Goal: Transaction & Acquisition: Purchase product/service

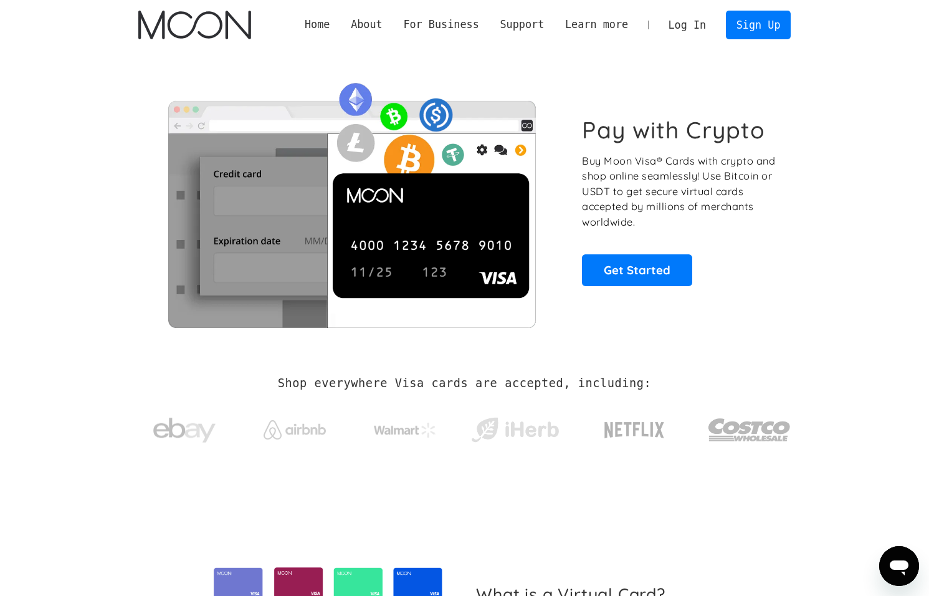
click at [691, 24] on link "Log In" at bounding box center [687, 24] width 59 height 27
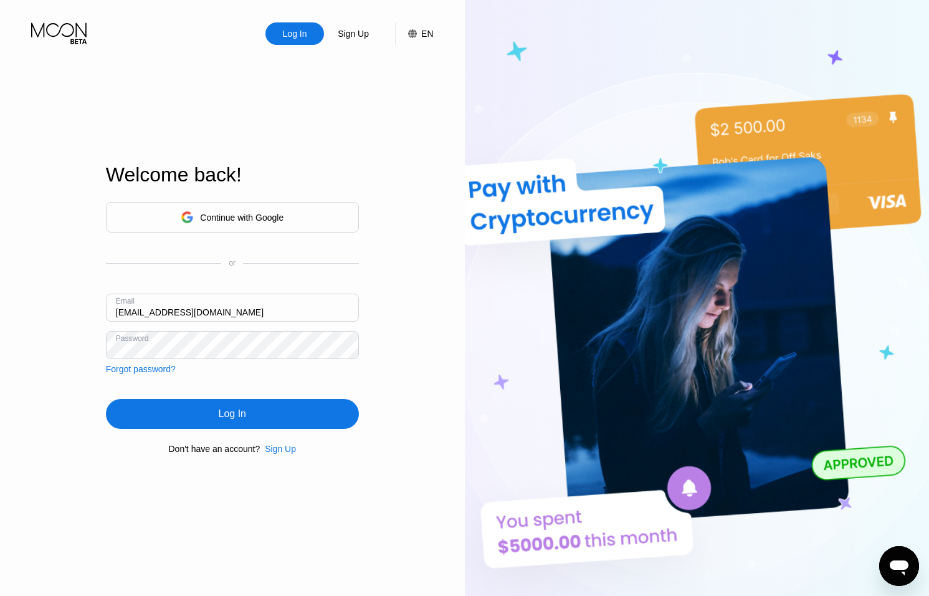
click at [118, 312] on div "Email ceo@dithailand.com" at bounding box center [232, 312] width 253 height 37
click at [124, 311] on input "ceo@dithailand.com" at bounding box center [232, 308] width 253 height 28
click at [128, 311] on input "ceo@dithailand.com" at bounding box center [232, 308] width 253 height 28
type input "thantun@dithailand.com"
click at [216, 397] on div "Continue with Google or Email thantun@dithailand.com Password Forgot password? …" at bounding box center [232, 327] width 253 height 253
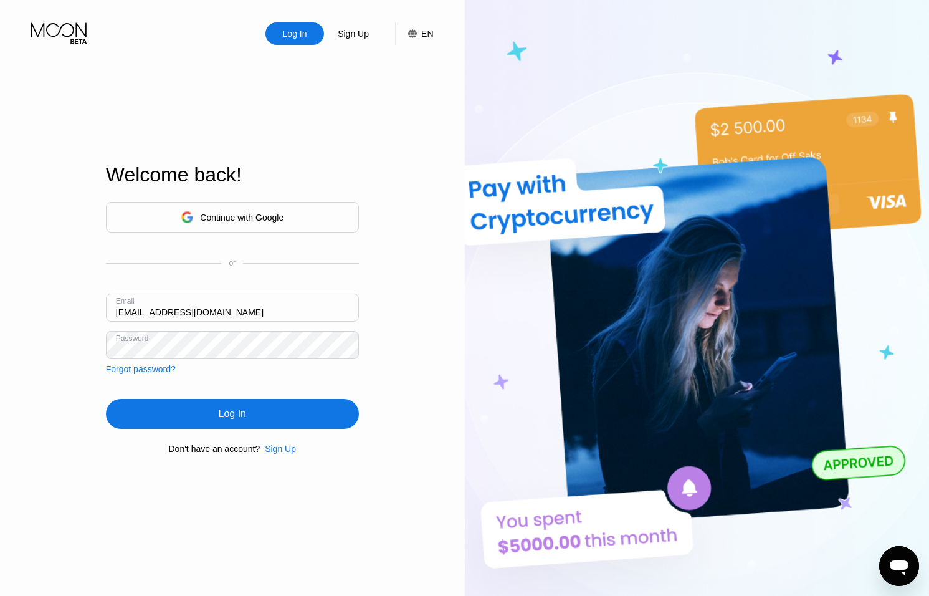
click at [231, 419] on div "Log In" at bounding box center [232, 414] width 27 height 12
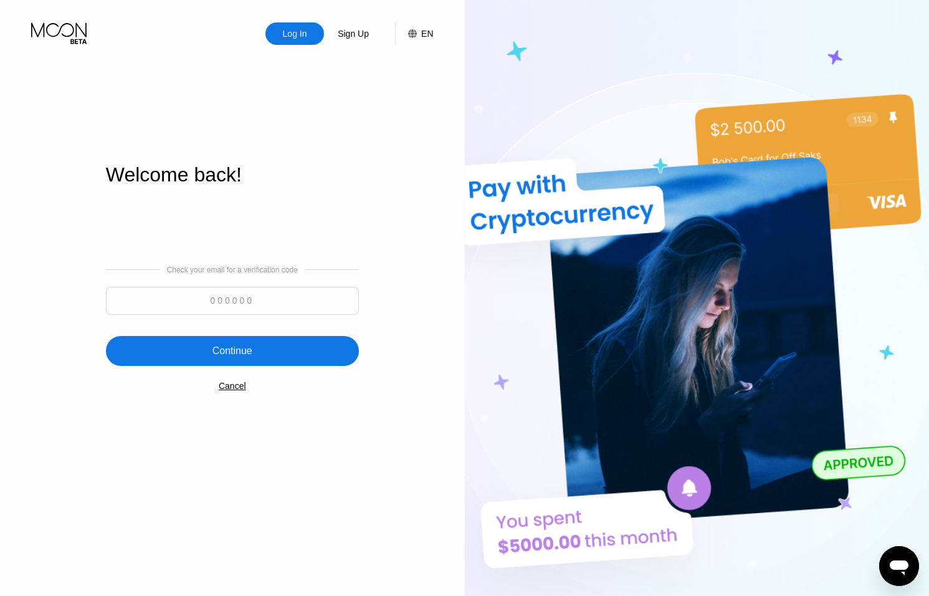
click at [314, 304] on input at bounding box center [232, 301] width 253 height 28
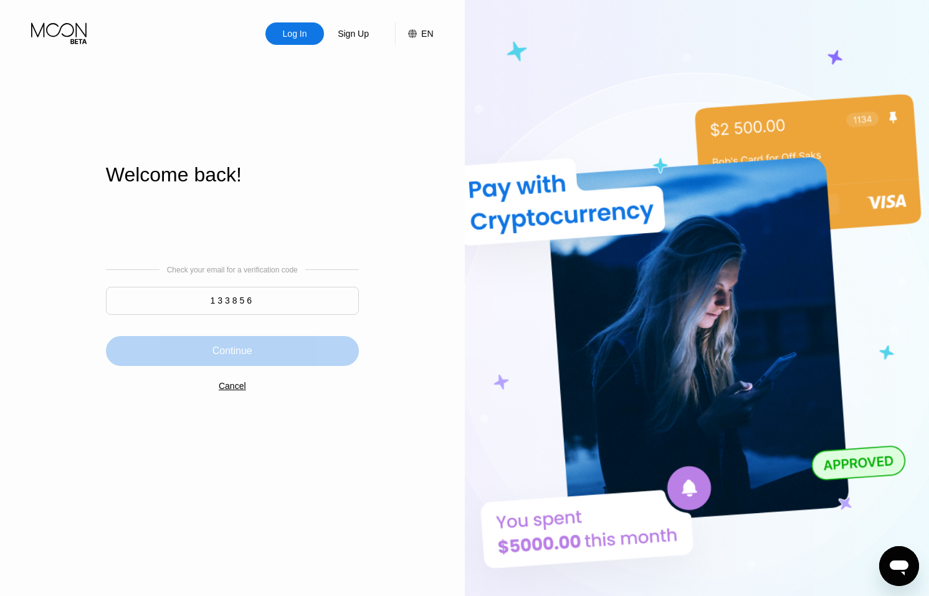
drag, startPoint x: 326, startPoint y: 343, endPoint x: 334, endPoint y: 340, distance: 8.7
click at [326, 343] on div "Continue" at bounding box center [232, 351] width 253 height 30
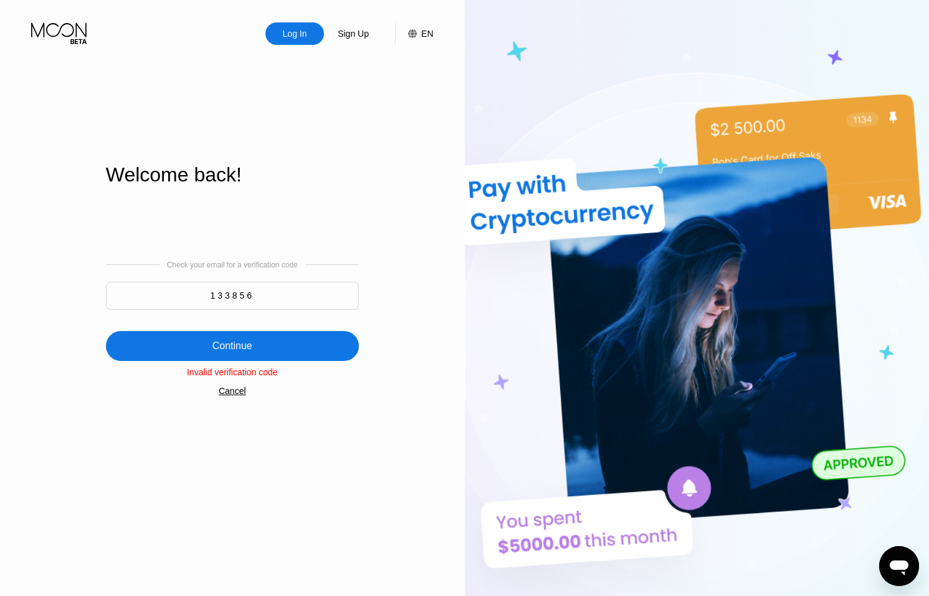
click at [297, 297] on input "133856" at bounding box center [232, 296] width 253 height 28
type input "1"
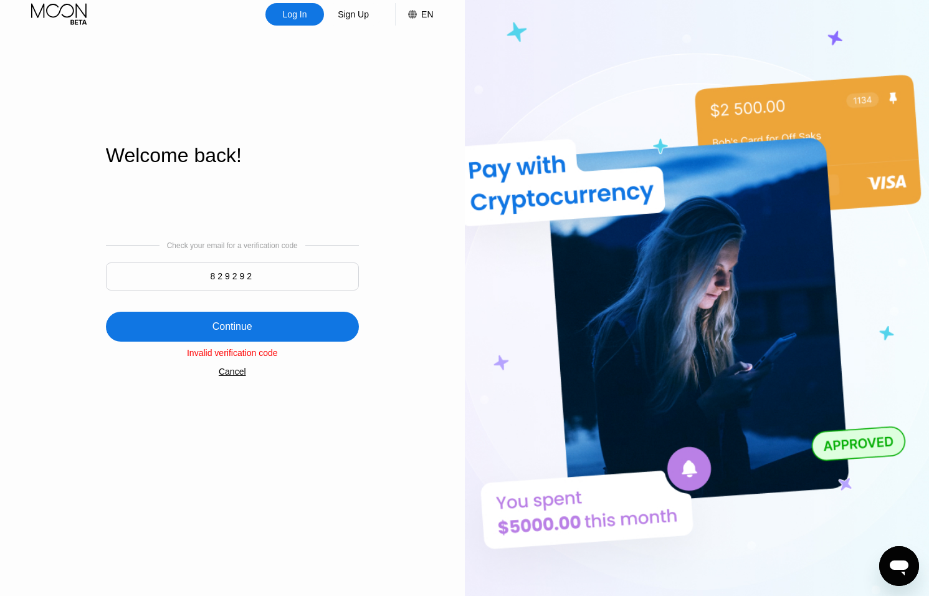
type input "829292"
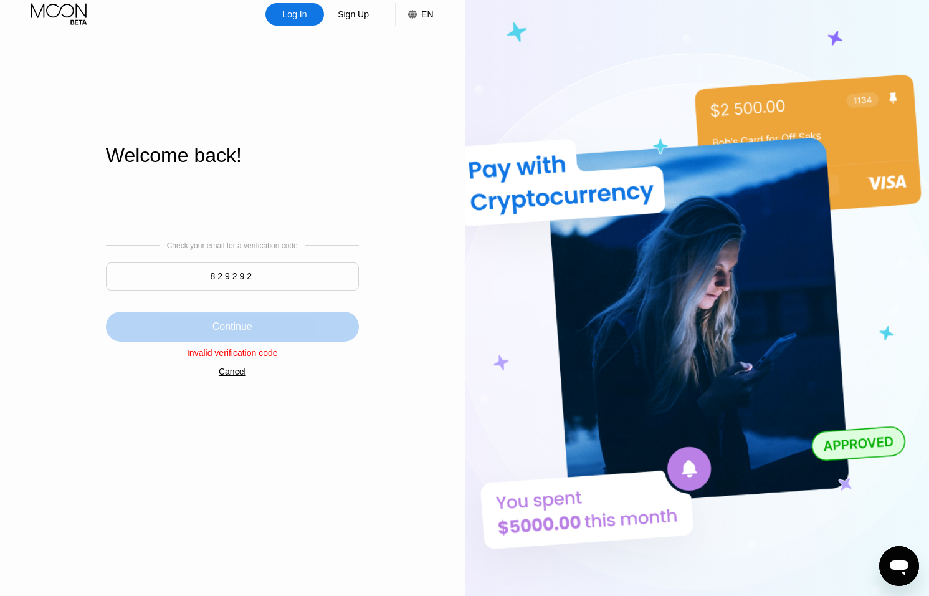
click at [315, 322] on div "Continue" at bounding box center [232, 327] width 253 height 30
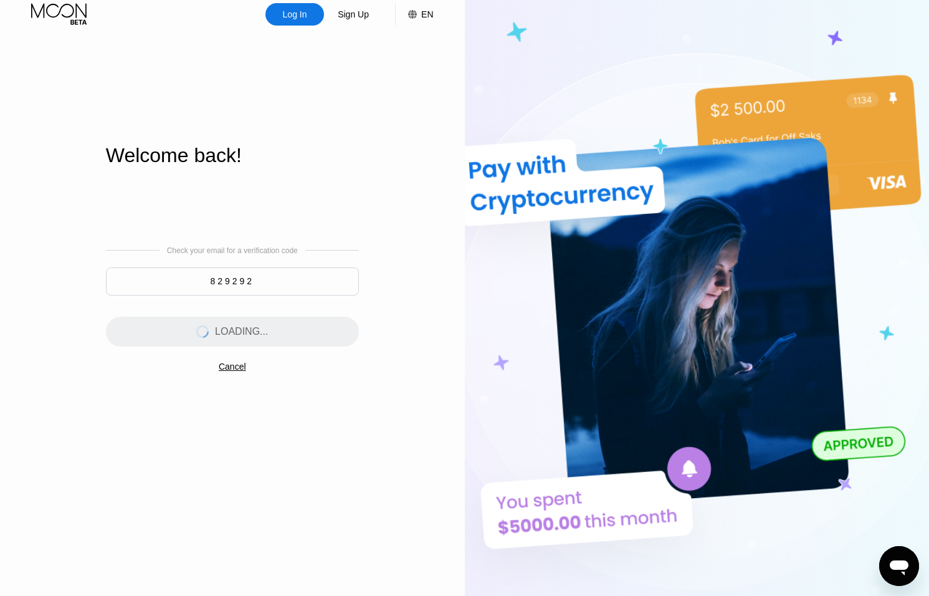
scroll to position [0, 0]
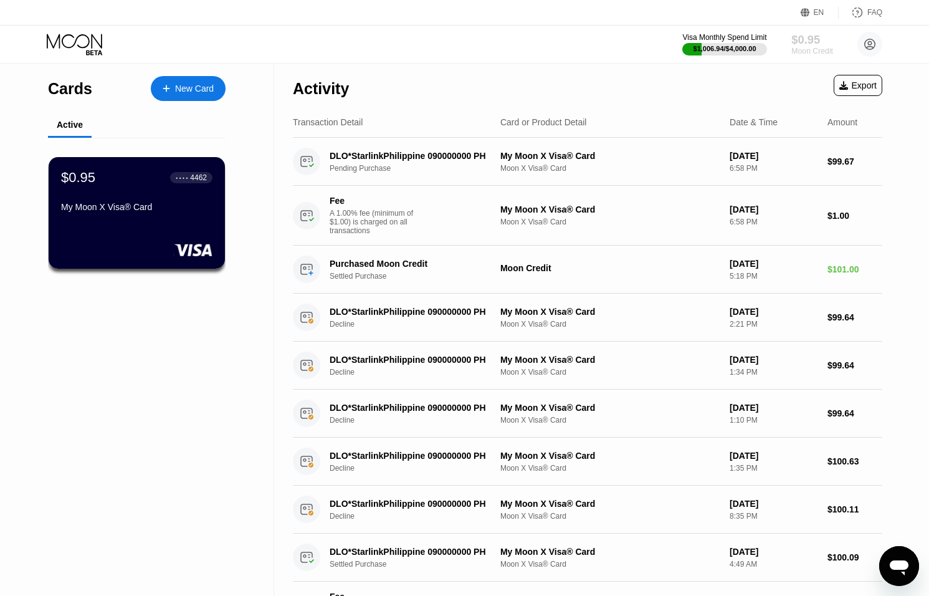
click at [800, 39] on div "$0.95" at bounding box center [813, 39] width 42 height 13
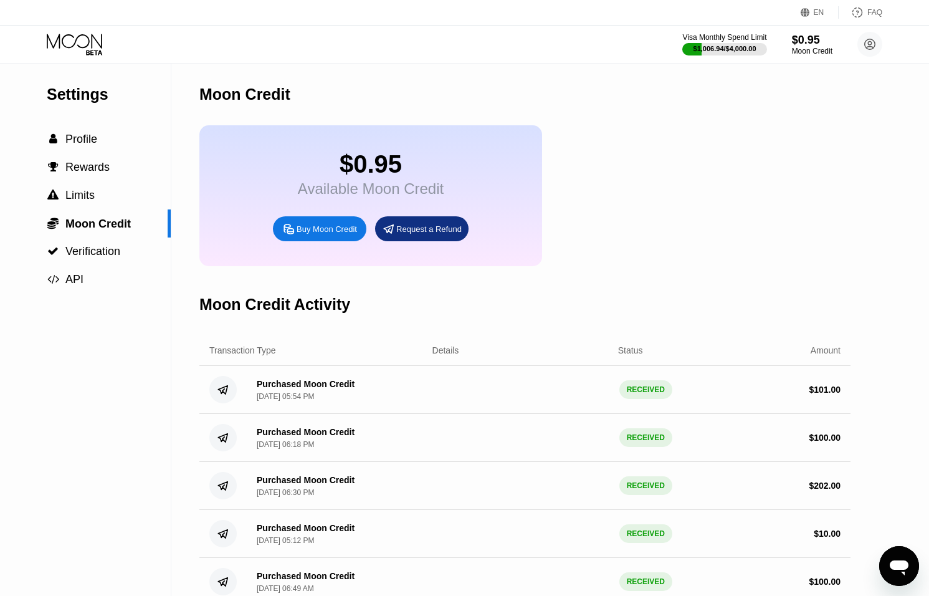
click at [318, 224] on div "Buy Moon Credit" at bounding box center [319, 228] width 93 height 25
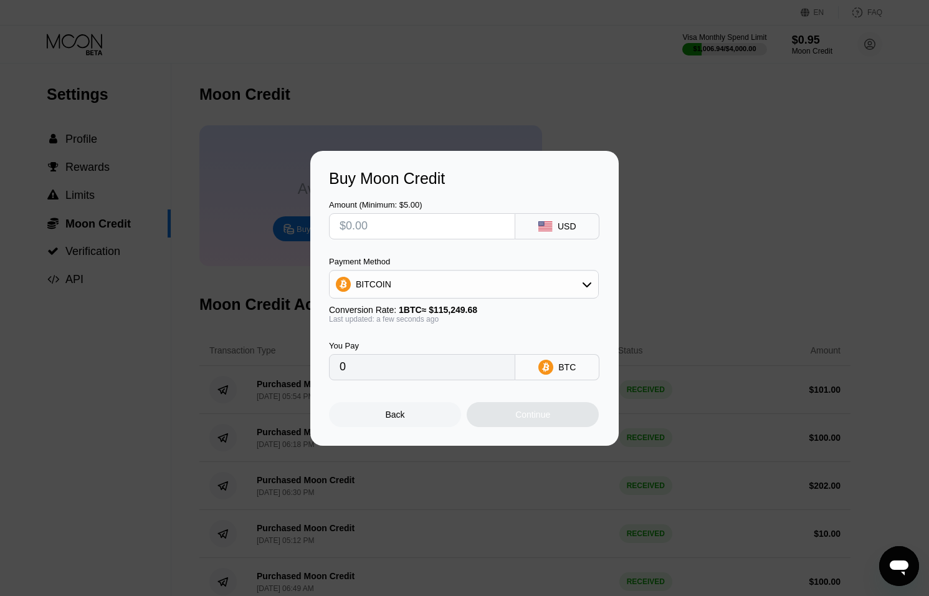
click at [479, 285] on div "BITCOIN" at bounding box center [464, 284] width 269 height 25
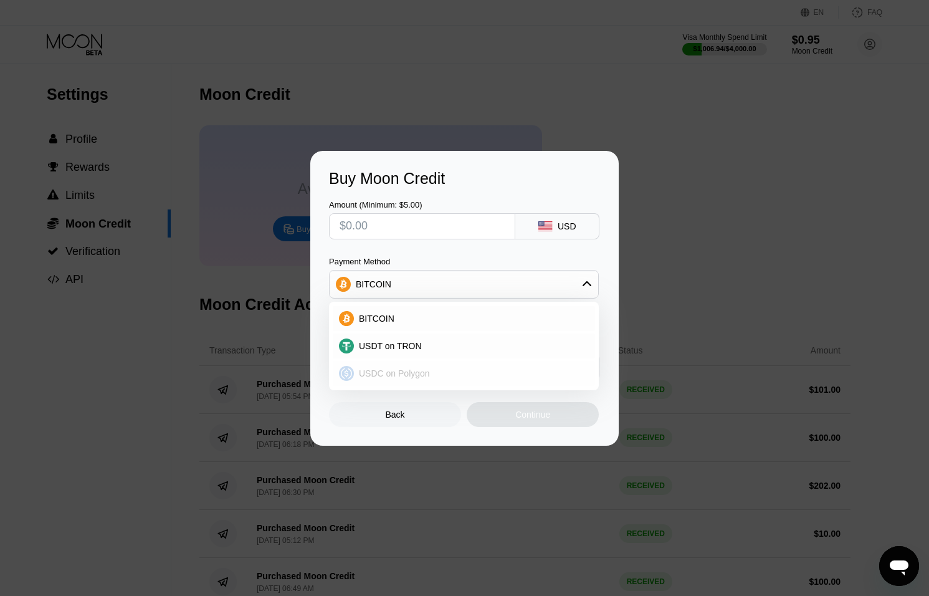
drag, startPoint x: 456, startPoint y: 372, endPoint x: 429, endPoint y: 287, distance: 88.9
click at [455, 372] on div "USDC on Polygon" at bounding box center [471, 373] width 235 height 10
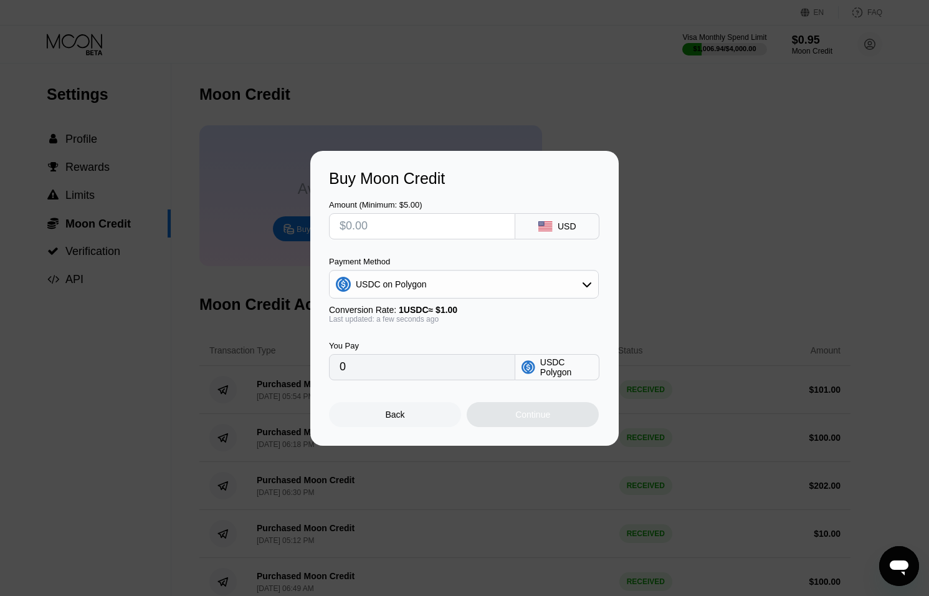
click at [432, 221] on input "text" at bounding box center [422, 226] width 165 height 25
type input "$1"
type input "1.00000000"
type input "$10"
type input "10.00000000"
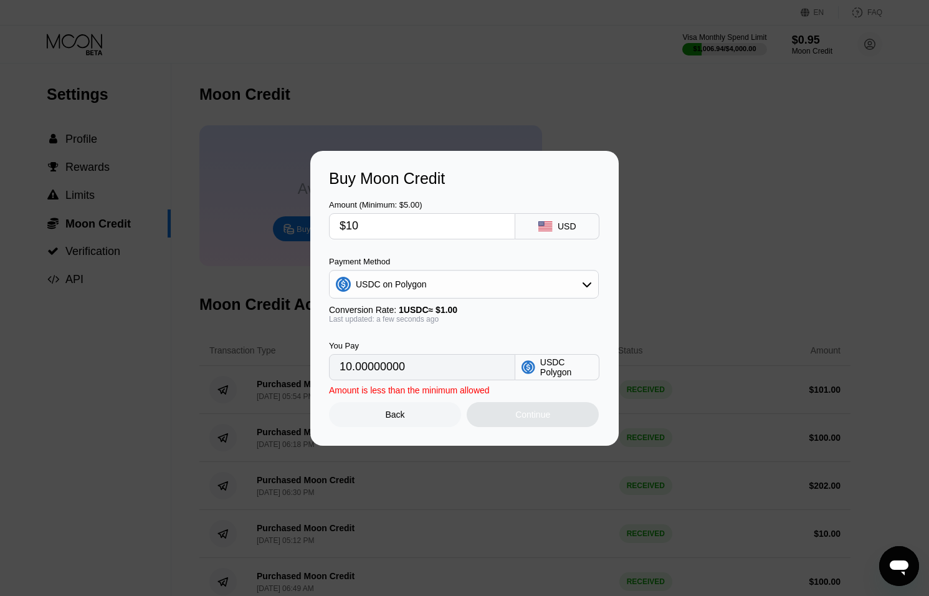
type input "$101"
type input "101.00000000"
type input "$101"
drag, startPoint x: 561, startPoint y: 416, endPoint x: 566, endPoint y: 408, distance: 9.0
click at [560, 416] on div "Continue" at bounding box center [533, 414] width 132 height 25
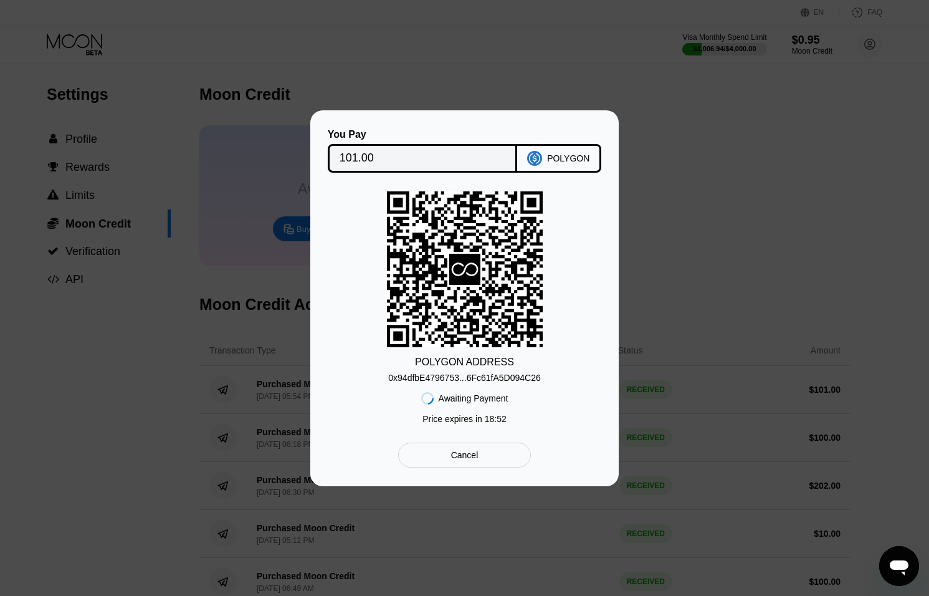
click at [492, 375] on div "0x94dfbE4796753...6Fc61fA5D094C26" at bounding box center [464, 378] width 152 height 10
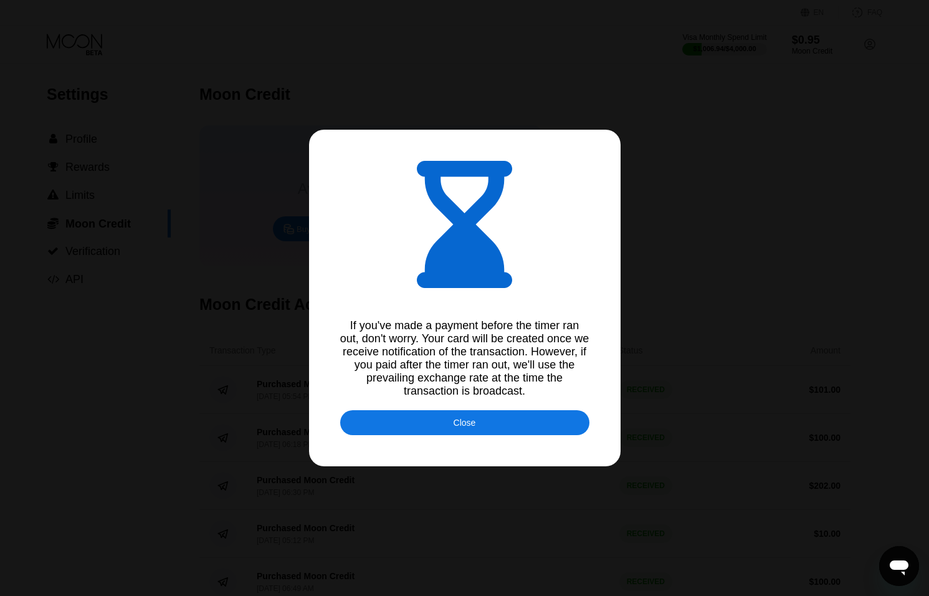
click at [522, 411] on div "Close" at bounding box center [464, 422] width 249 height 25
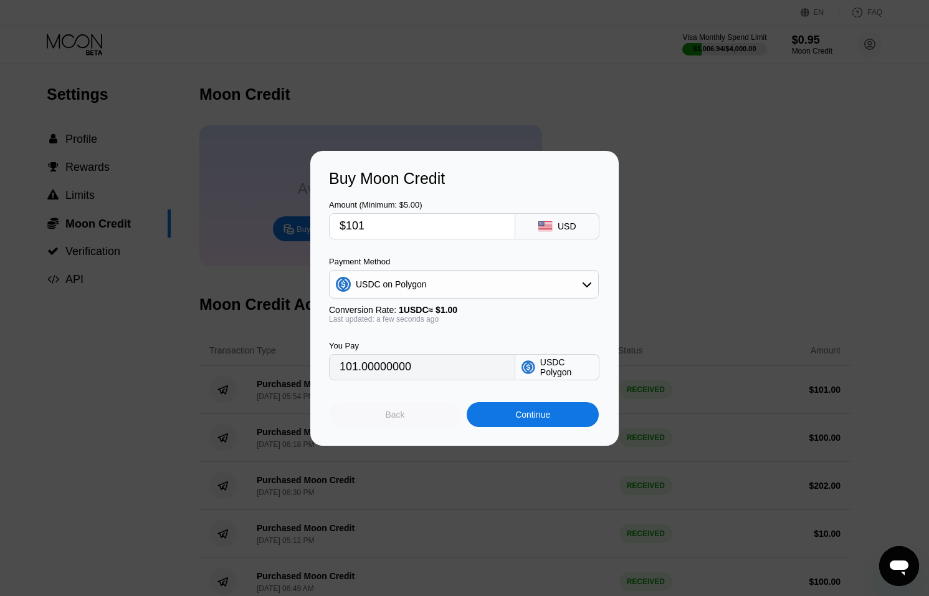
click at [398, 417] on div "Back" at bounding box center [395, 414] width 19 height 10
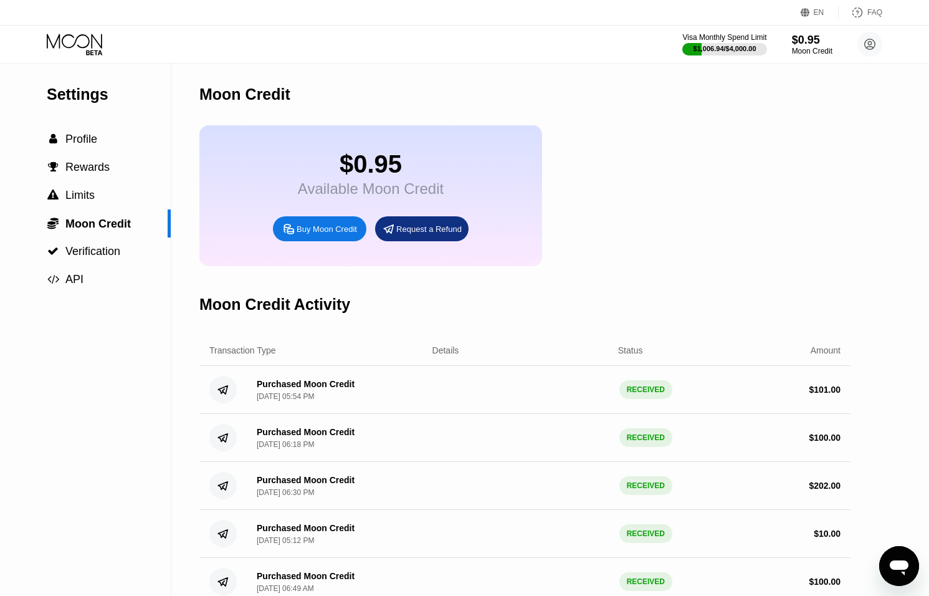
click at [75, 44] on icon at bounding box center [76, 45] width 58 height 22
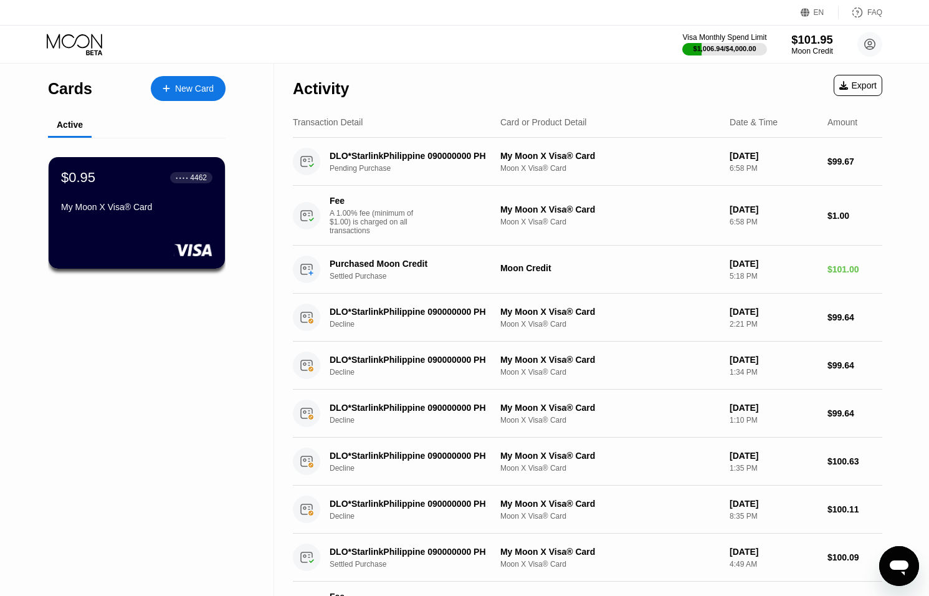
click at [815, 45] on div "$101.95" at bounding box center [813, 39] width 42 height 13
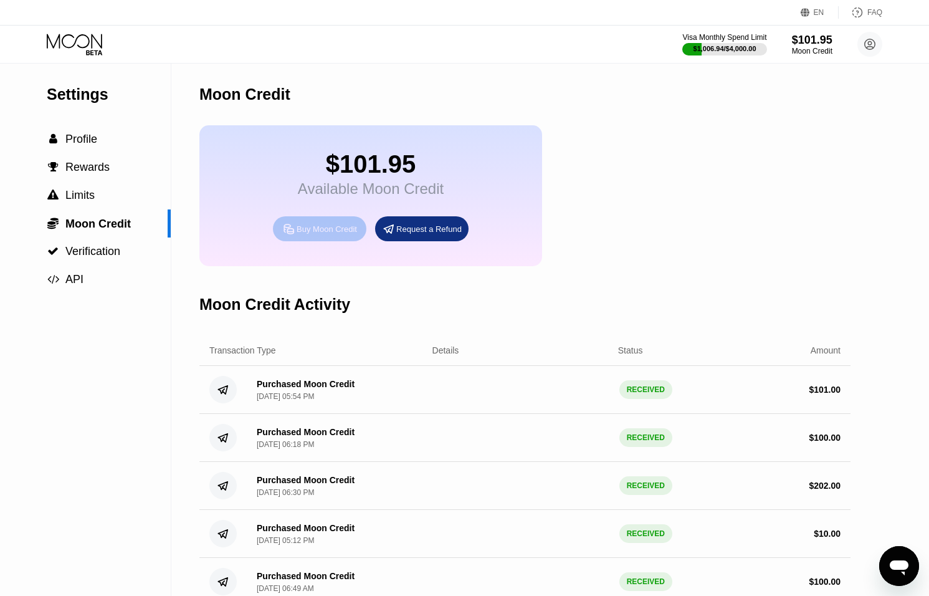
click at [312, 230] on div "Buy Moon Credit" at bounding box center [327, 229] width 60 height 11
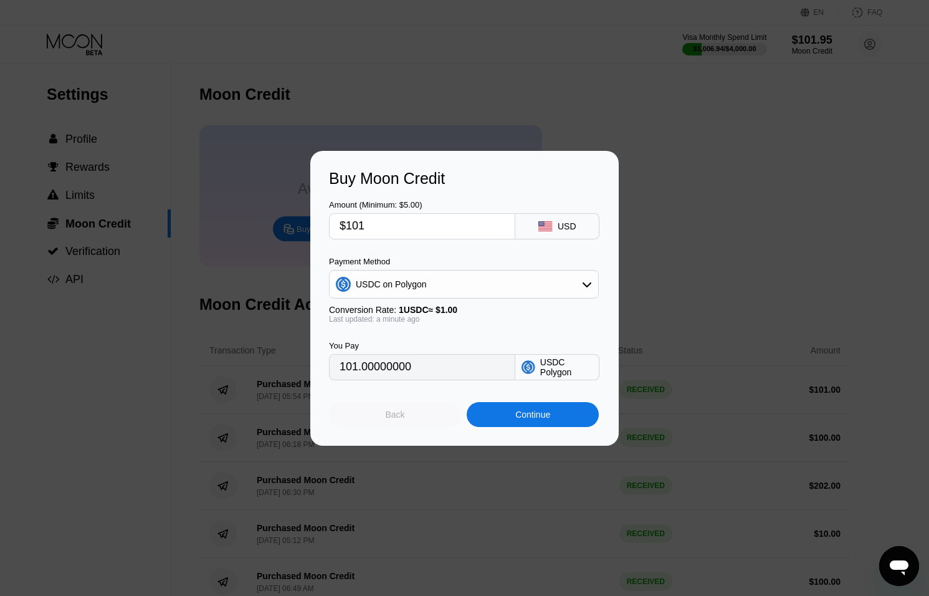
click at [395, 406] on div "Back" at bounding box center [395, 414] width 132 height 25
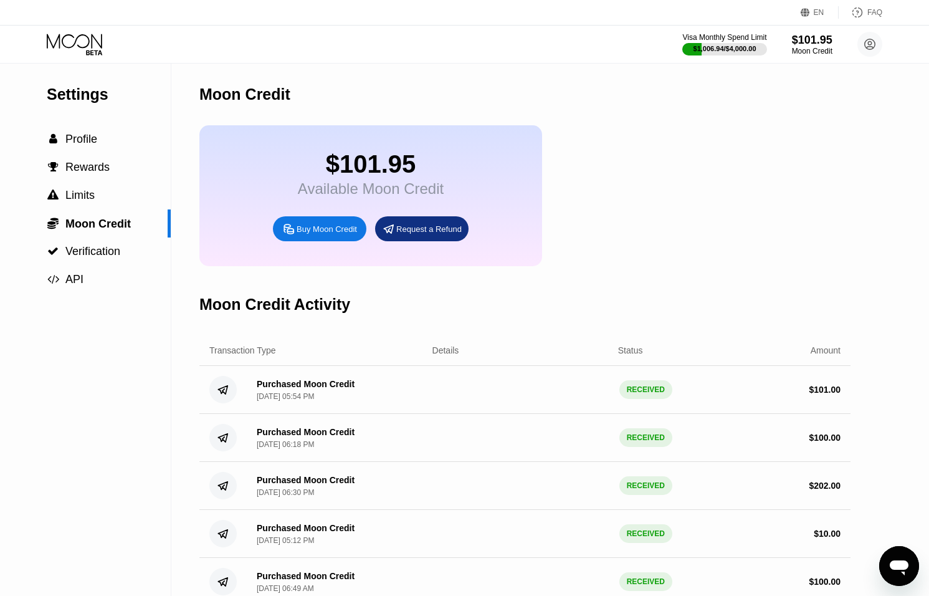
click at [328, 226] on div "Buy Moon Credit" at bounding box center [327, 229] width 60 height 11
